Goal: Find specific page/section: Find specific page/section

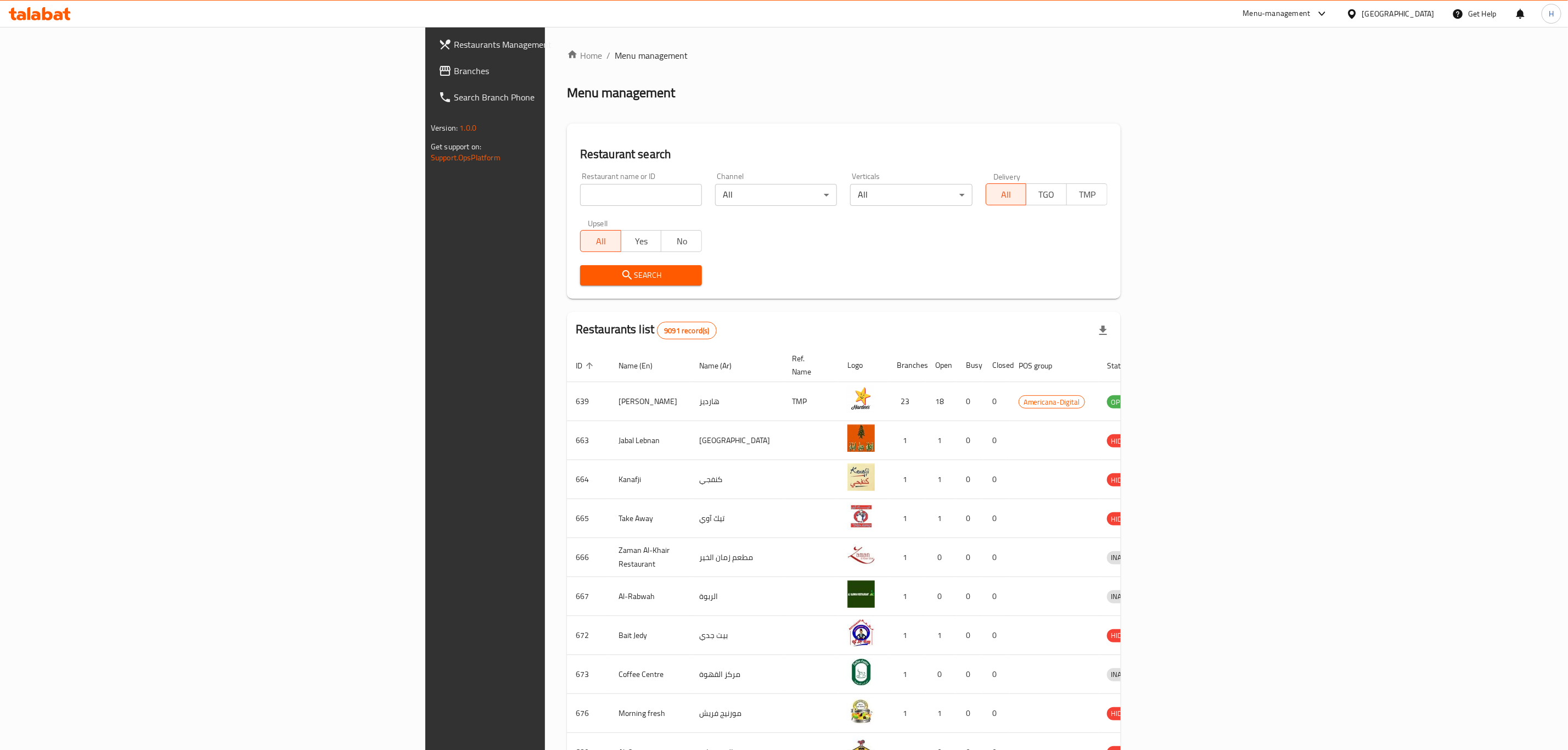
click at [580, 198] on input "search" at bounding box center [641, 195] width 122 height 22
click button "Search" at bounding box center [641, 275] width 122 height 20
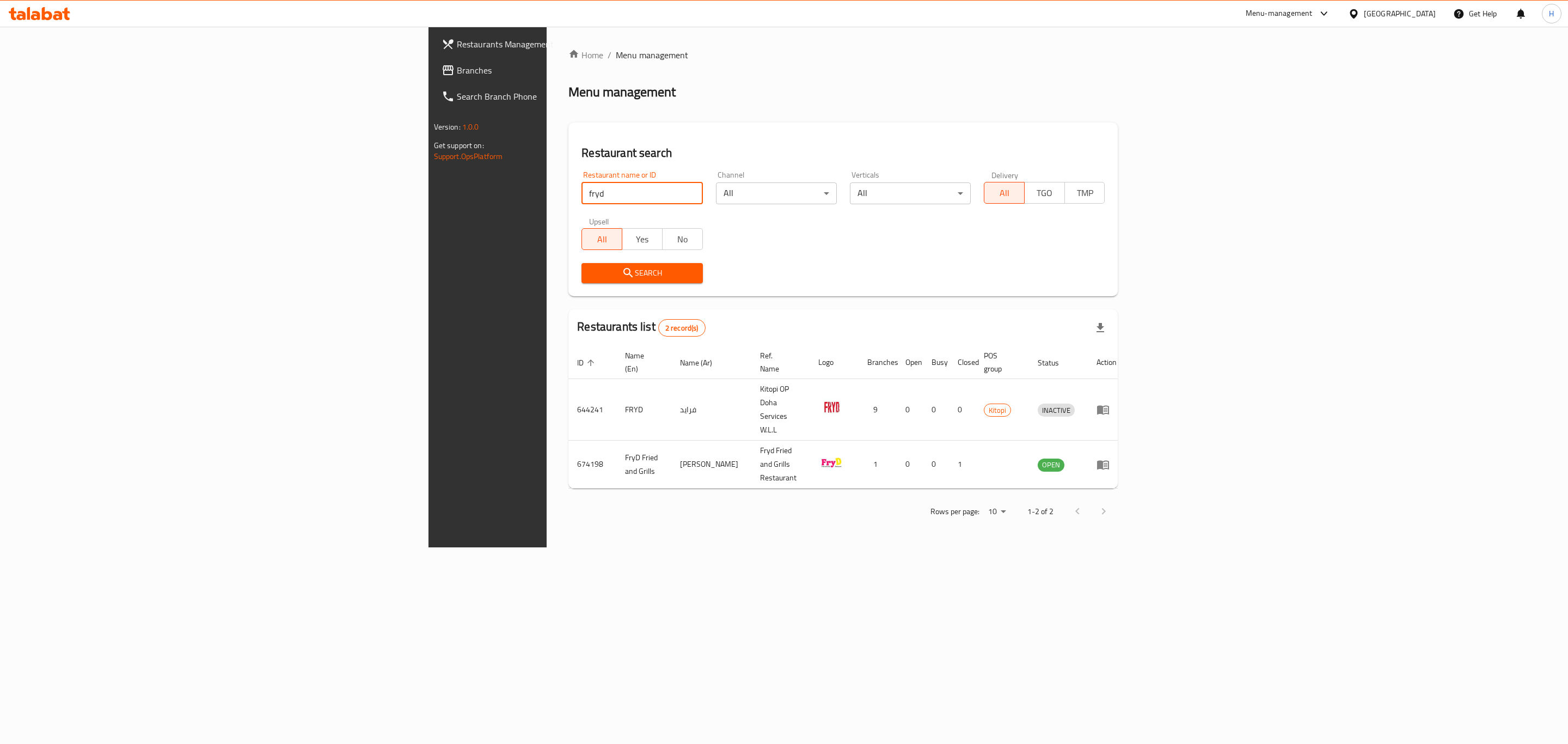
click at [581, 195] on input "fryd" at bounding box center [642, 194] width 121 height 22
type input "g"
type input "m"
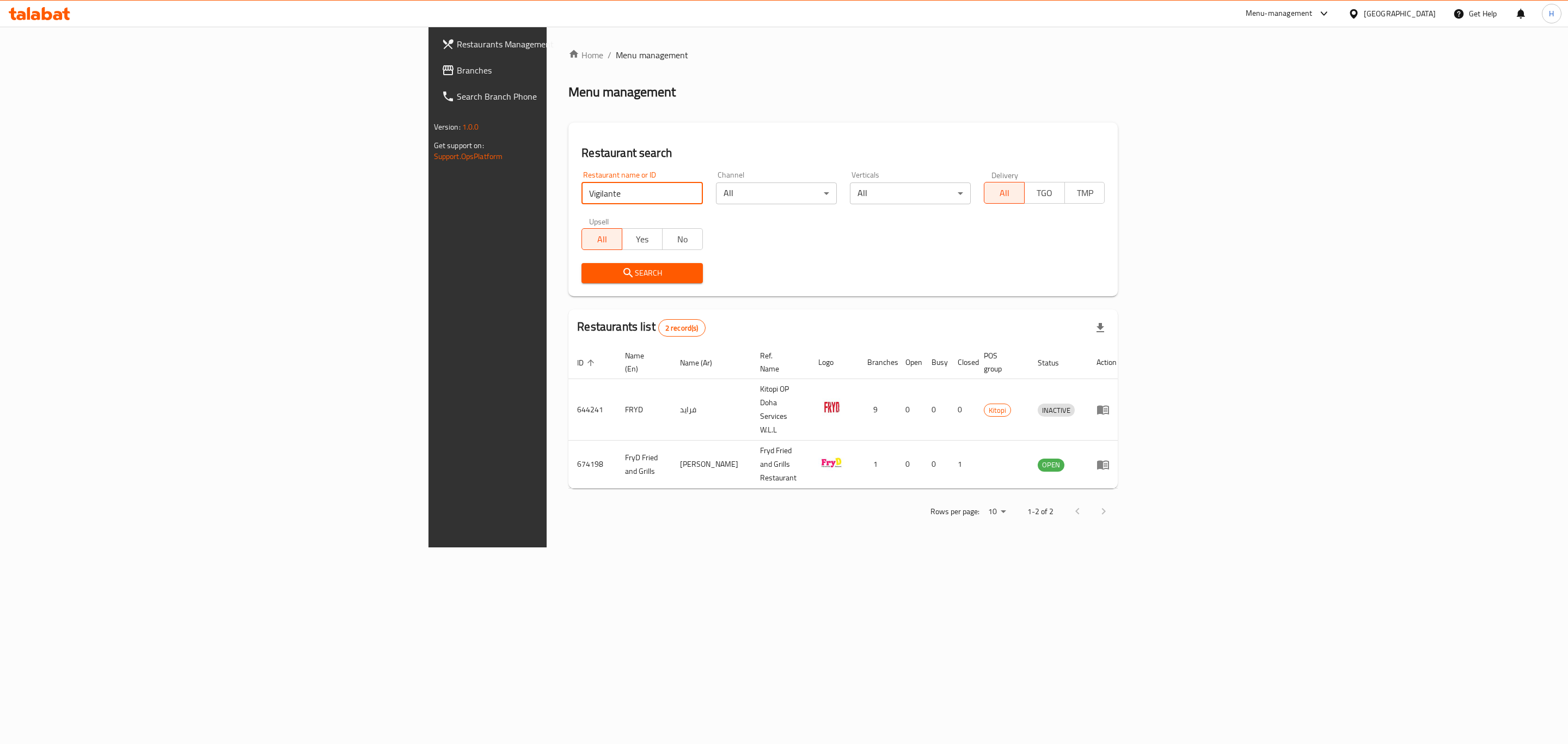
click button "Search" at bounding box center [642, 273] width 121 height 20
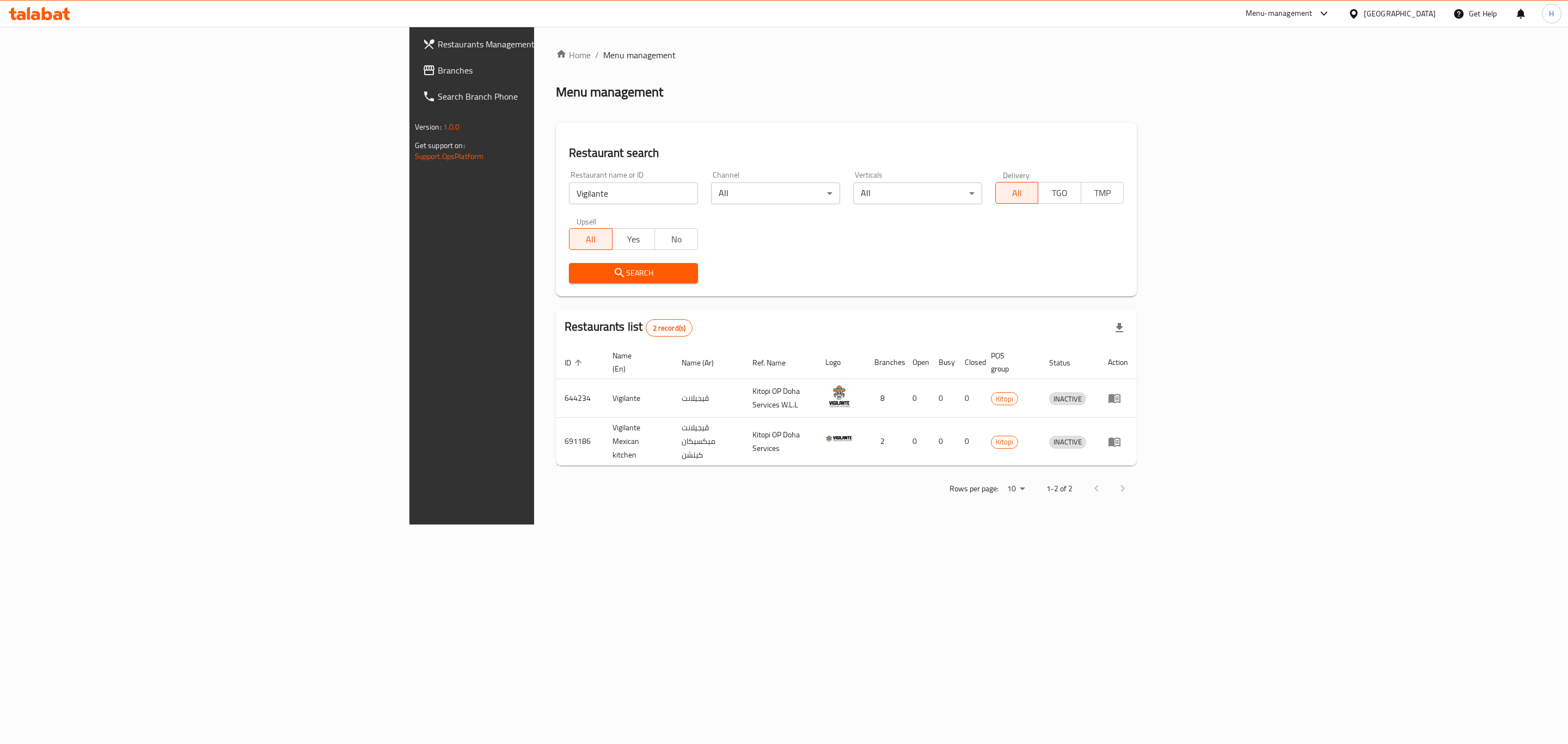
click at [562, 205] on div "Restaurant name or ID Vigilante Restaurant name or ID" at bounding box center [633, 188] width 142 height 46
click at [569, 199] on input "Vigilante" at bounding box center [634, 194] width 129 height 22
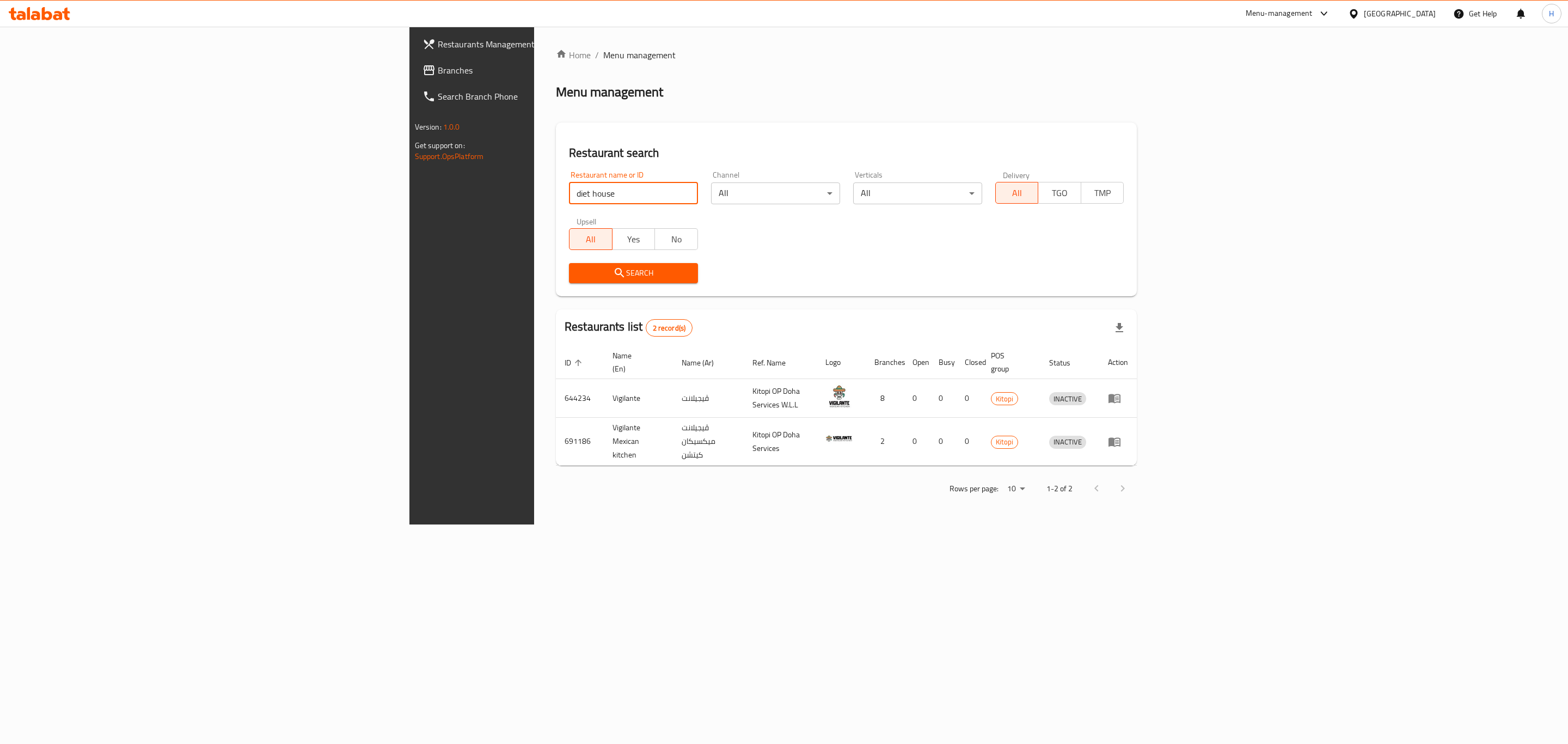
type input "diet house"
click button "Search" at bounding box center [634, 273] width 129 height 20
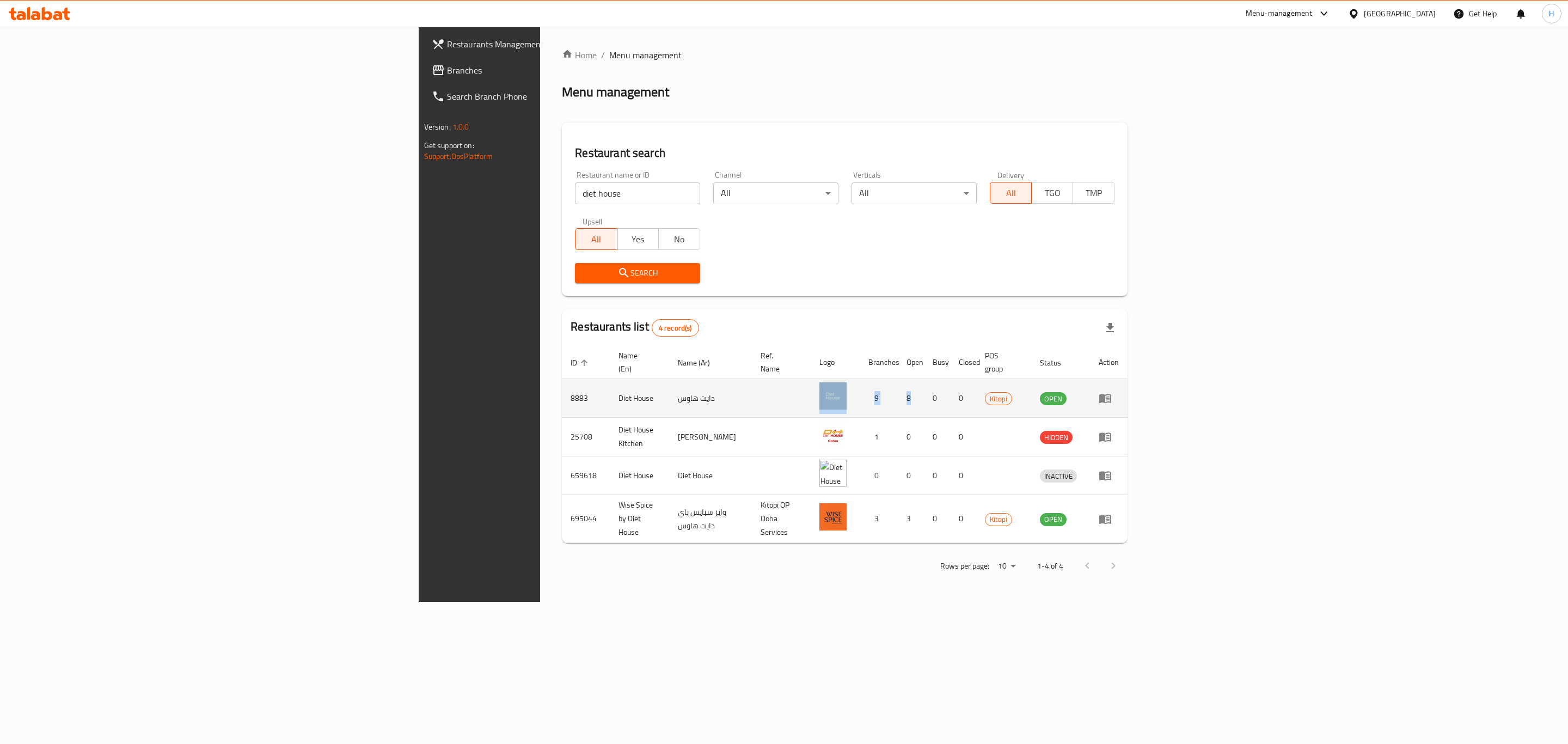
drag, startPoint x: 662, startPoint y: 385, endPoint x: 1116, endPoint y: 394, distance: 454.1
click at [1116, 394] on tr "8883 Diet House دايت هاوس 9 8 0 0 Kitopi OPEN" at bounding box center [844, 399] width 565 height 39
click at [924, 394] on td "8" at bounding box center [911, 399] width 26 height 39
click at [1111, 395] on icon "enhanced table" at bounding box center [1105, 399] width 12 height 9
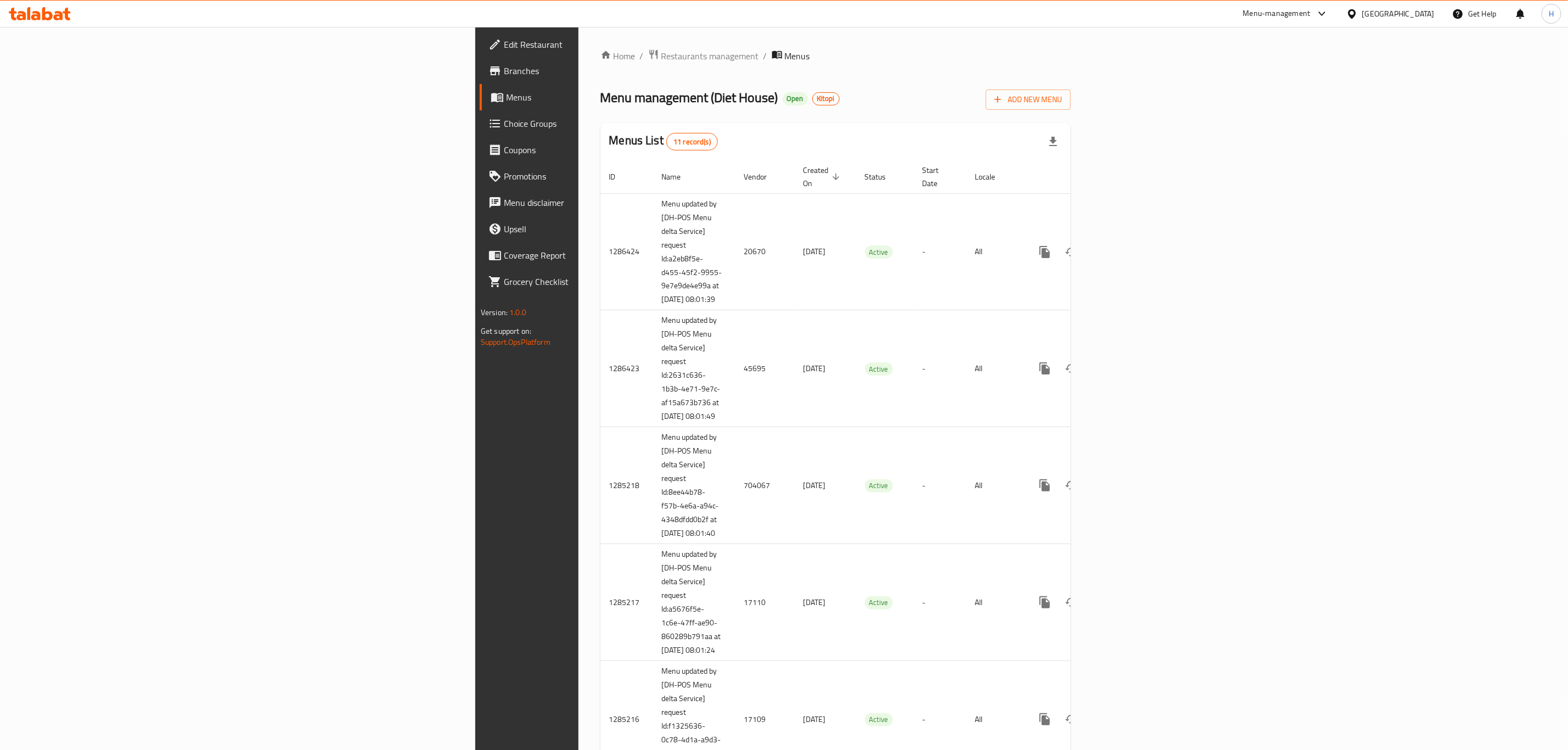
click at [504, 68] on span "Branches" at bounding box center [616, 71] width 225 height 13
